Goal: Task Accomplishment & Management: Manage account settings

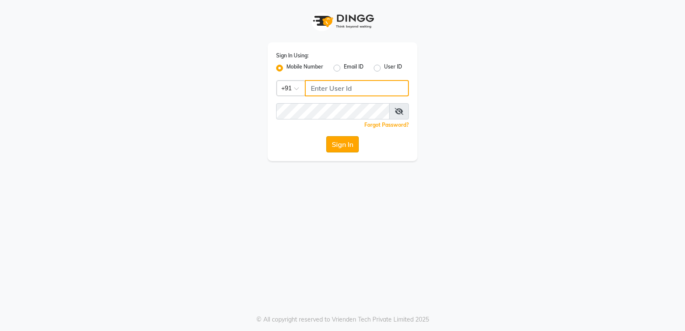
type input "7607607621"
click at [332, 145] on button "Sign In" at bounding box center [342, 144] width 33 height 16
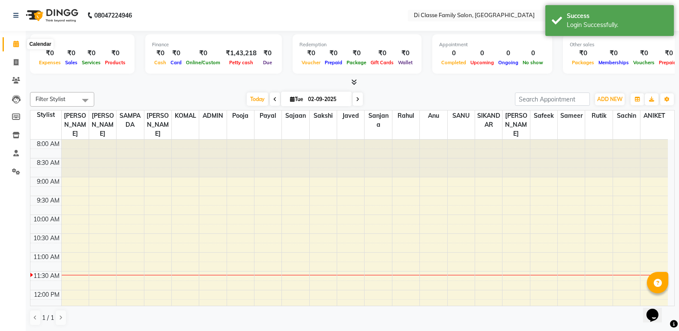
click at [15, 46] on icon at bounding box center [16, 44] width 6 height 6
click at [14, 61] on icon at bounding box center [16, 62] width 5 height 6
select select "6346"
select select "service"
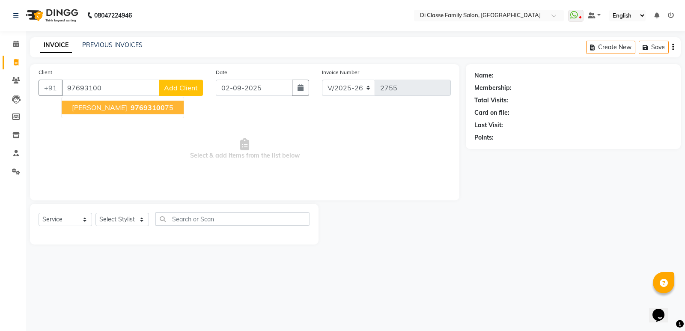
click at [111, 111] on span "Aarush NANDI" at bounding box center [99, 107] width 55 height 9
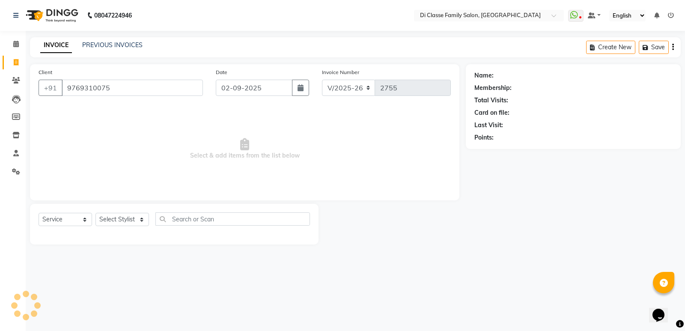
type input "9769310075"
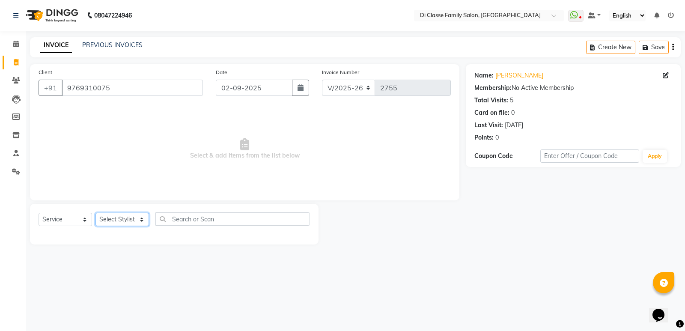
click at [143, 223] on select "Select Stylist ADMIN ANIKET Anu Ayaz Kadri Javed KAPIL SINGH KOMAL Payal Pooja …" at bounding box center [123, 219] width 54 height 13
select select "77033"
click at [96, 213] on select "Select Stylist ADMIN ANIKET Anu Ayaz Kadri Javed KAPIL SINGH KOMAL Payal Pooja …" at bounding box center [123, 219] width 54 height 13
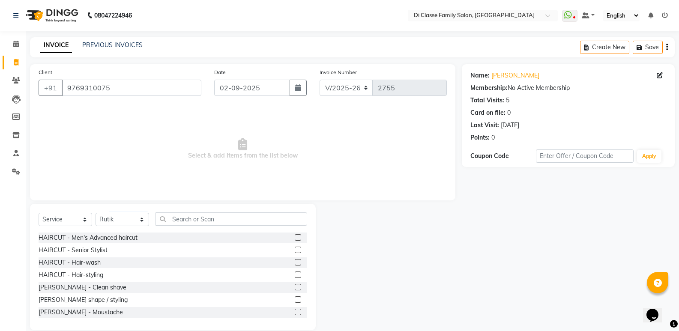
click at [295, 238] on label at bounding box center [298, 237] width 6 height 6
click at [295, 238] on input "checkbox" at bounding box center [298, 238] width 6 height 6
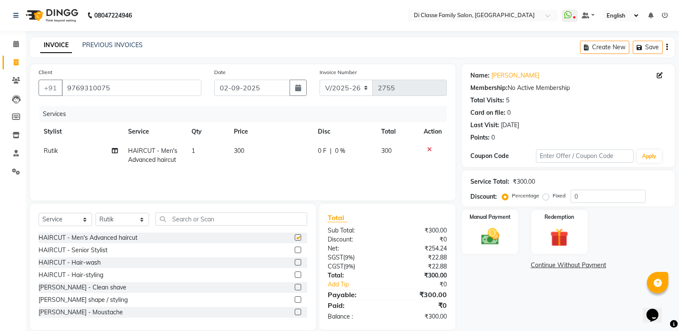
checkbox input "false"
click at [484, 223] on div "Manual Payment" at bounding box center [490, 232] width 59 height 46
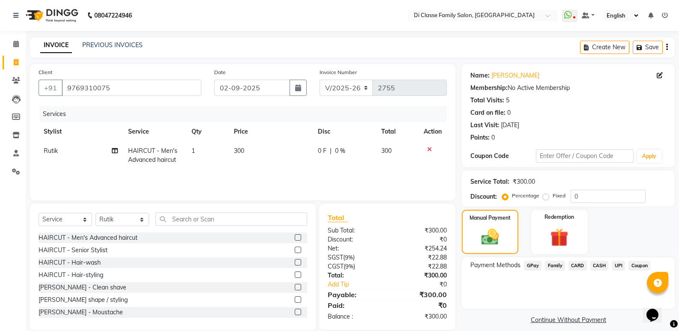
click at [533, 268] on span "GPay" at bounding box center [533, 266] width 18 height 10
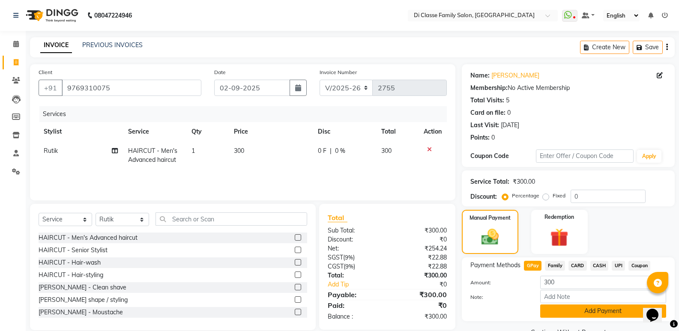
click at [603, 312] on button "Add Payment" at bounding box center [603, 311] width 126 height 13
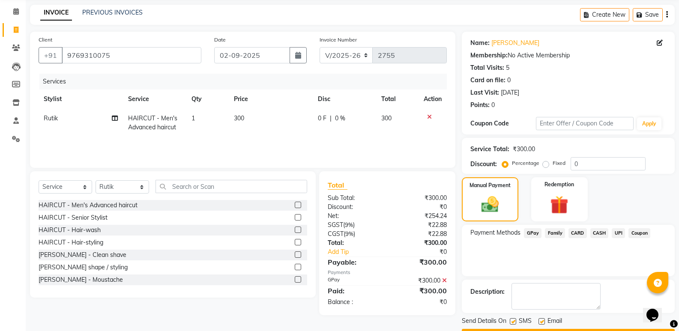
scroll to position [57, 0]
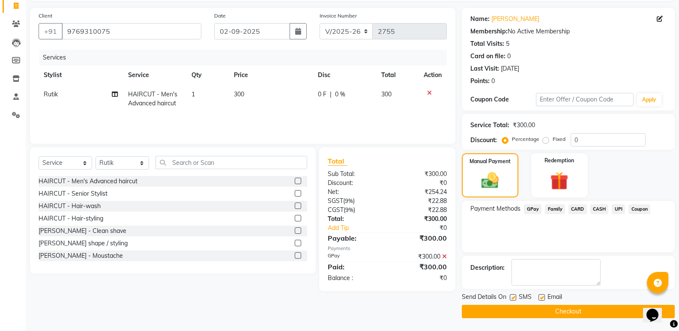
click at [549, 315] on button "Checkout" at bounding box center [568, 311] width 213 height 13
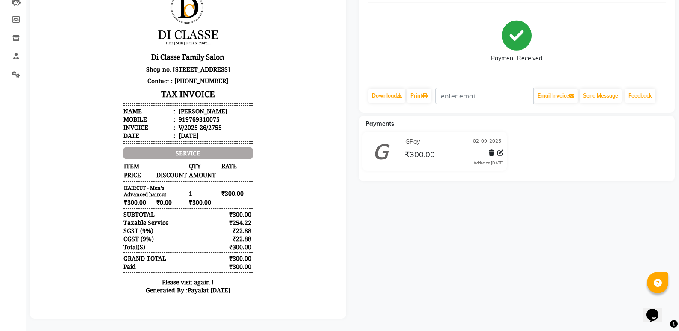
scroll to position [104, 0]
select select "6346"
select select "service"
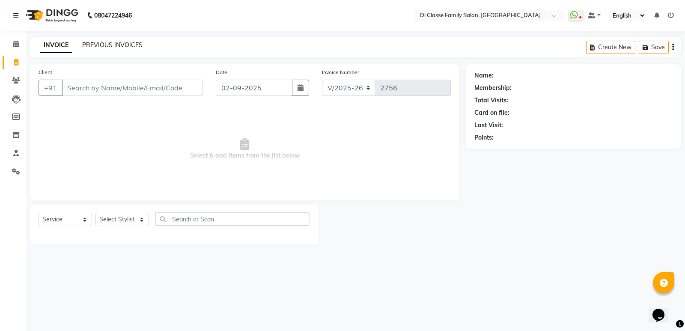
click at [104, 43] on link "PREVIOUS INVOICES" at bounding box center [112, 45] width 60 height 8
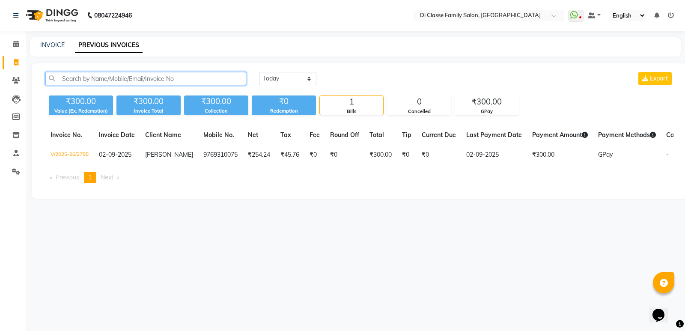
click at [64, 78] on input "text" at bounding box center [145, 78] width 201 height 13
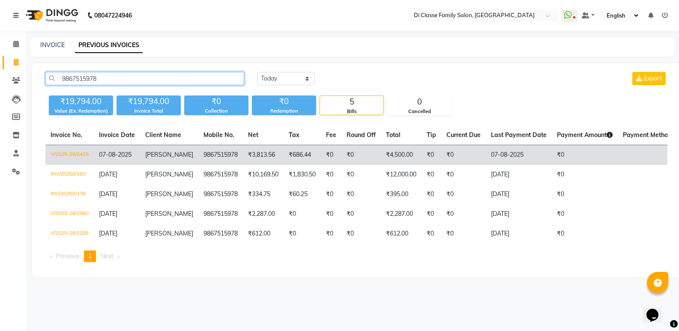
type input "9867515978"
click at [383, 159] on td "₹4,500.00" at bounding box center [401, 155] width 41 height 20
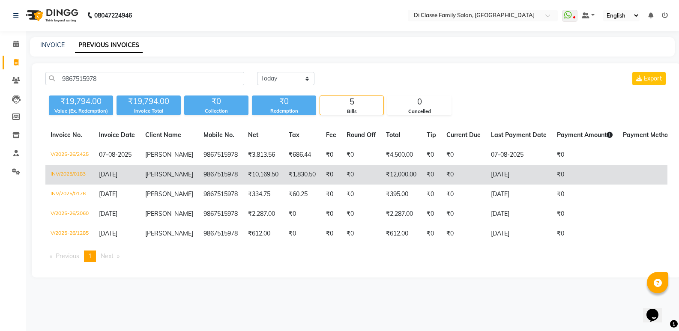
click at [221, 185] on td "9867515978" at bounding box center [220, 175] width 45 height 20
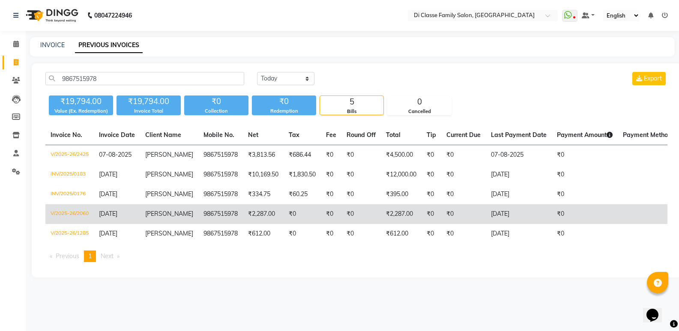
click at [198, 224] on td "9867515978" at bounding box center [220, 214] width 45 height 20
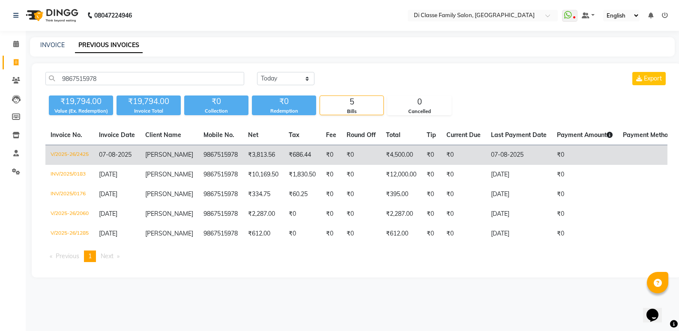
click at [132, 154] on span "07-08-2025" at bounding box center [115, 155] width 33 height 8
click at [156, 158] on span "[PERSON_NAME]" at bounding box center [169, 155] width 48 height 8
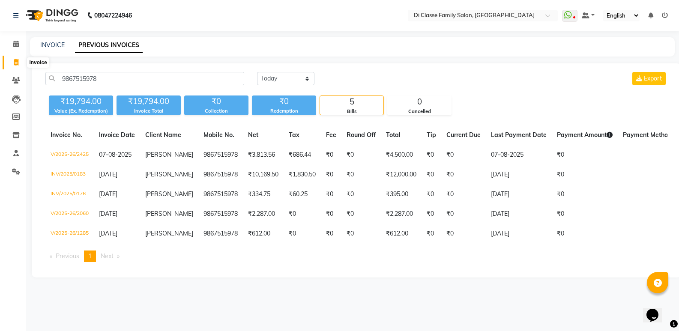
click at [15, 60] on icon at bounding box center [16, 62] width 5 height 6
select select "6346"
select select "service"
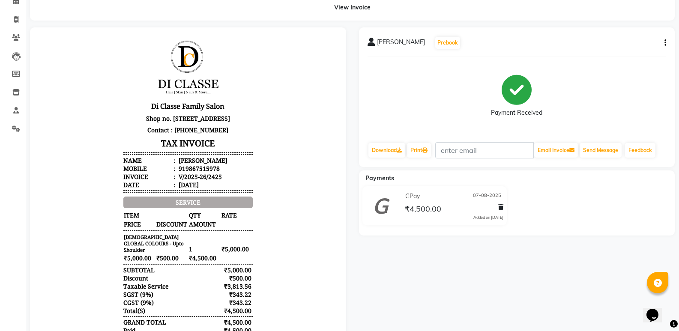
scroll to position [86, 0]
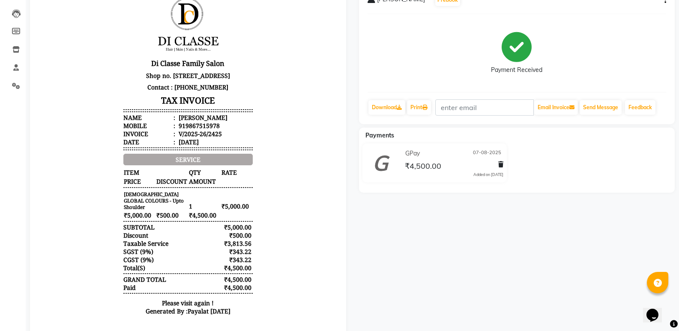
click at [130, 209] on small "[DEMOGRAPHIC_DATA] GLOBAL COLOURS - Upto Shoulder" at bounding box center [155, 201] width 64 height 20
click at [149, 206] on small "[DEMOGRAPHIC_DATA] GLOBAL COLOURS - Upto Shoulder" at bounding box center [155, 201] width 64 height 20
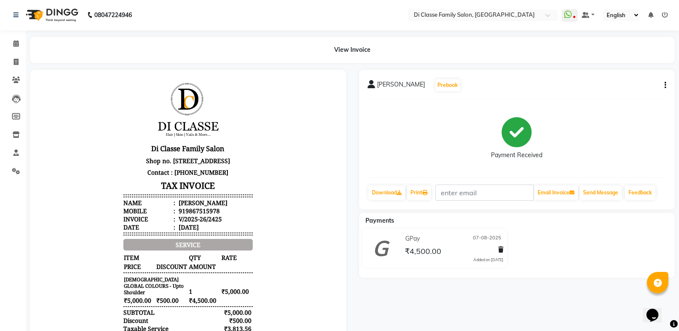
scroll to position [0, 0]
click at [665, 86] on icon "button" at bounding box center [665, 86] width 2 height 0
click at [616, 93] on div "Edit Invoice" at bounding box center [622, 91] width 59 height 11
select select "service"
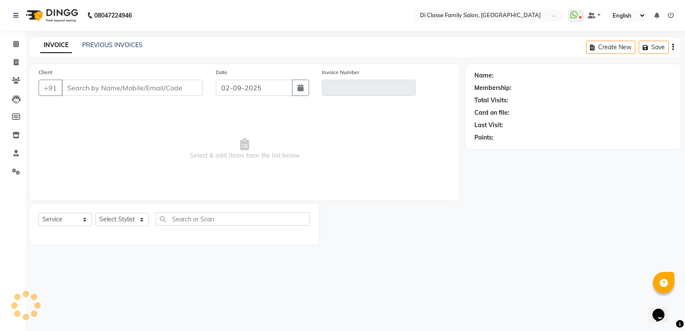
type input "9867515978"
type input "V/2025-26/2425"
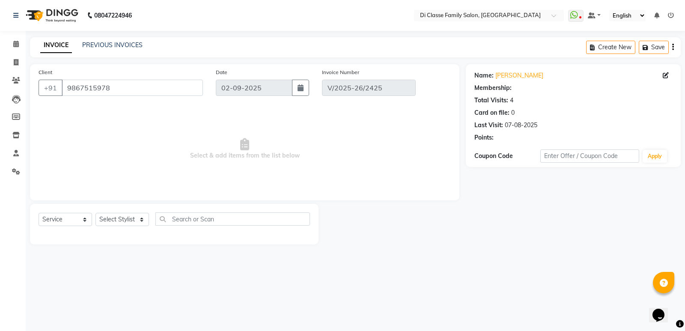
type input "07-08-2025"
select select "select"
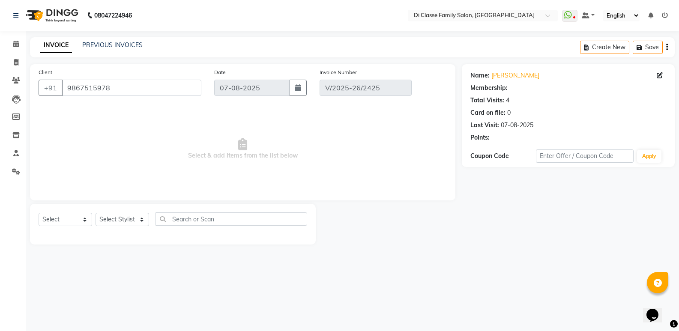
select select "1: Object"
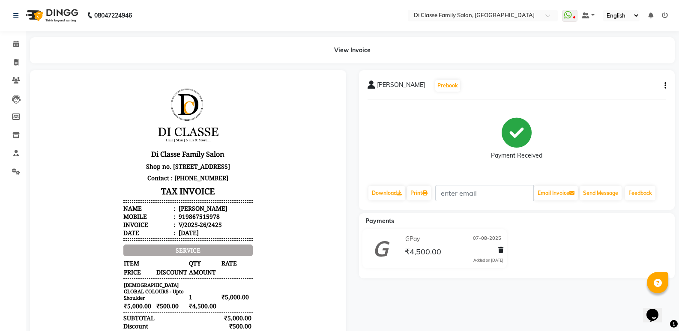
click at [665, 86] on icon "button" at bounding box center [665, 86] width 2 height 0
click at [637, 80] on div "Edit Item Staff" at bounding box center [622, 80] width 59 height 11
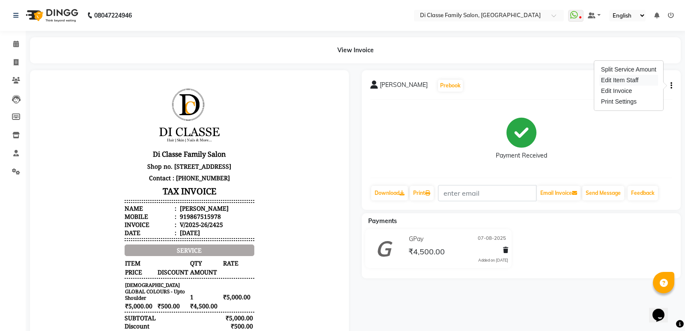
select select "47551"
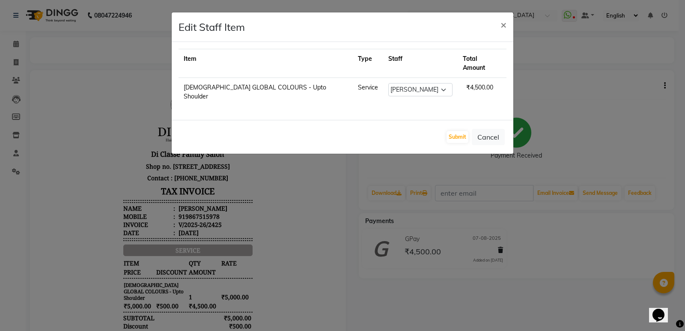
drag, startPoint x: 631, startPoint y: 116, endPoint x: 618, endPoint y: 126, distance: 16.7
drag, startPoint x: 332, startPoint y: 173, endPoint x: 324, endPoint y: 186, distance: 16.2
